Goal: Task Accomplishment & Management: Manage account settings

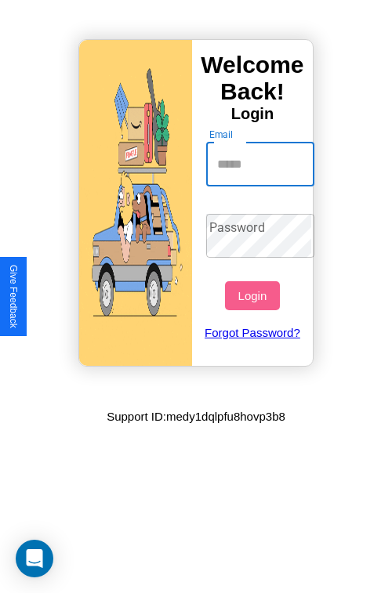
click at [262, 164] on input "Email" at bounding box center [260, 165] width 109 height 44
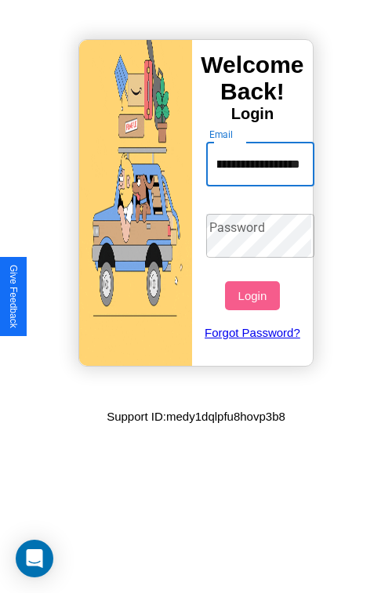
type input "**********"
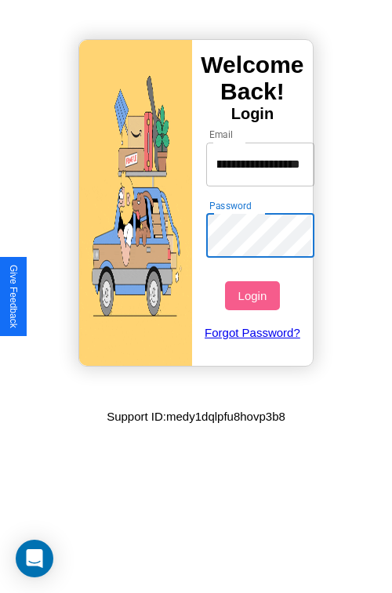
scroll to position [0, 0]
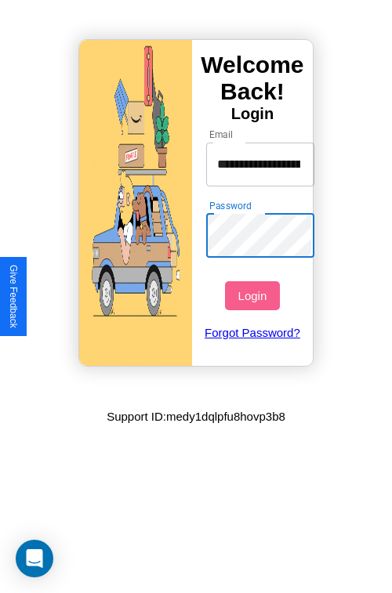
click at [254, 295] on button "Login" at bounding box center [252, 295] width 54 height 29
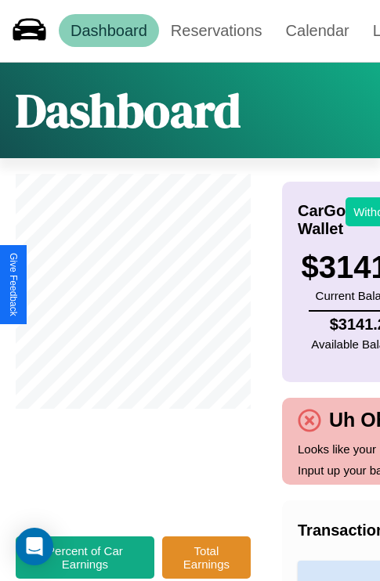
click at [368, 211] on button "Withdraw" at bounding box center [377, 211] width 65 height 29
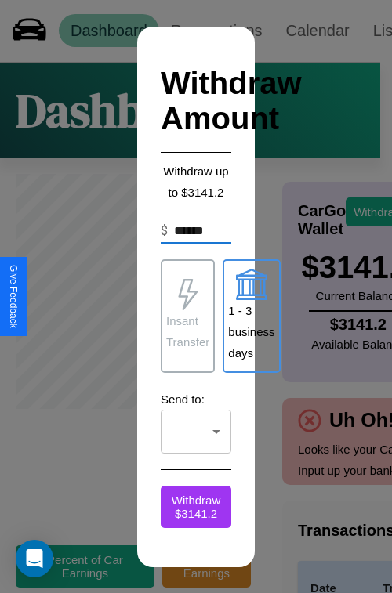
click at [187, 316] on p "Insant Transfer" at bounding box center [187, 331] width 43 height 42
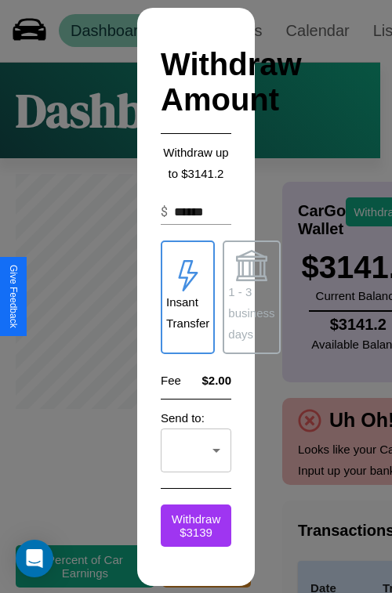
click at [251, 297] on p "1 - 3 business days" at bounding box center [251, 312] width 46 height 63
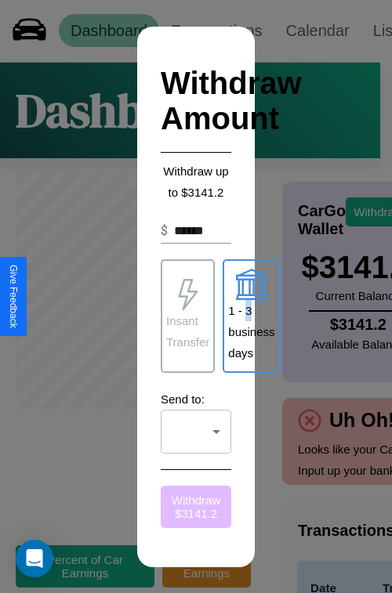
click at [196, 506] on button "Withdraw $ 3141.2" at bounding box center [196, 507] width 70 height 42
